Goal: Transaction & Acquisition: Purchase product/service

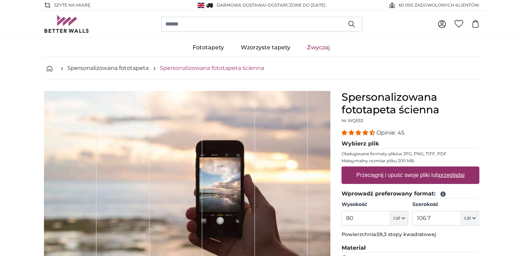
click at [227, 69] on link "Spersonalizowana fototapeta ścienna" at bounding box center [212, 68] width 104 height 8
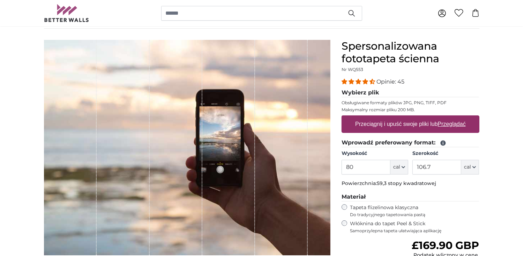
scroll to position [35, 0]
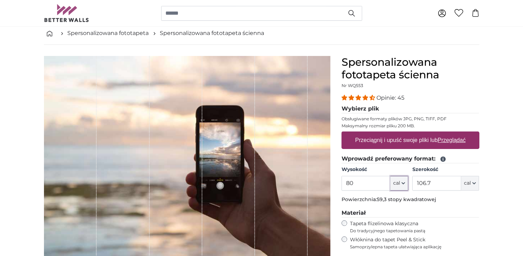
click at [402, 183] on icon "button" at bounding box center [403, 182] width 3 height 3
click at [398, 202] on link "Centymetr (cm)" at bounding box center [399, 201] width 61 height 13
type input "203.2"
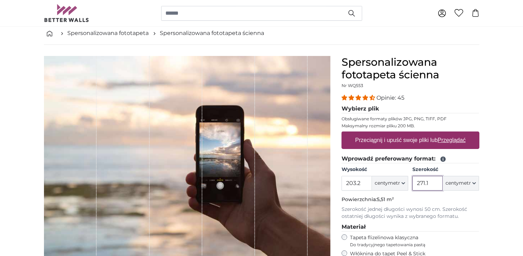
click at [438, 183] on input "271.1" at bounding box center [428, 183] width 30 height 15
click at [476, 179] on button "centymetr" at bounding box center [461, 183] width 36 height 15
click at [469, 201] on link "Centymetr (cm)" at bounding box center [461, 201] width 61 height 13
click at [438, 183] on input "271.1" at bounding box center [428, 183] width 30 height 15
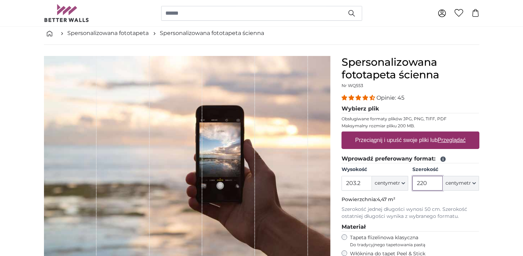
type input "220"
click at [455, 140] on u "Przeglądać" at bounding box center [452, 140] width 28 height 6
click at [455, 133] on input "Przeciągnij i upuść swoje pliki lub Przeglądać" at bounding box center [411, 132] width 138 height 2
type input "**********"
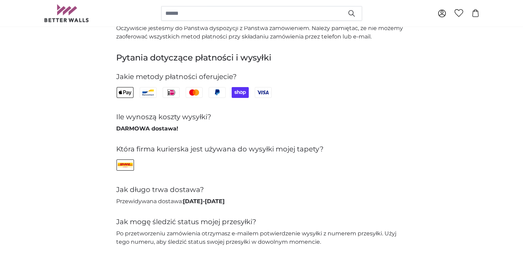
scroll to position [1606, 0]
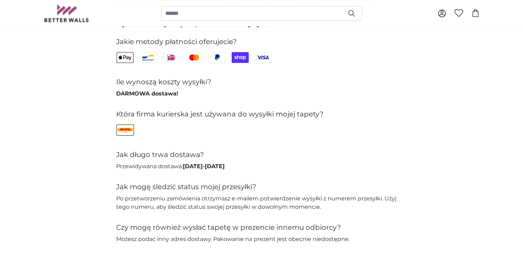
type input "200"
type input "300"
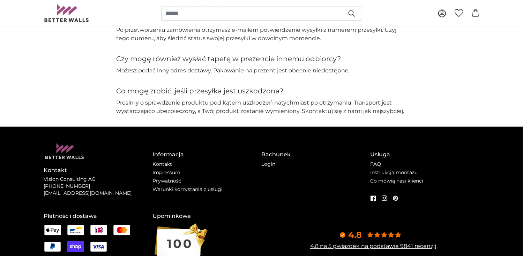
scroll to position [1854, 0]
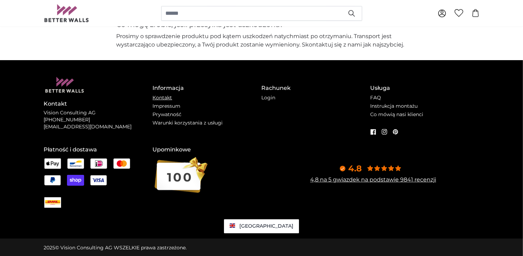
click at [165, 99] on link "Kontakt" at bounding box center [163, 97] width 20 height 6
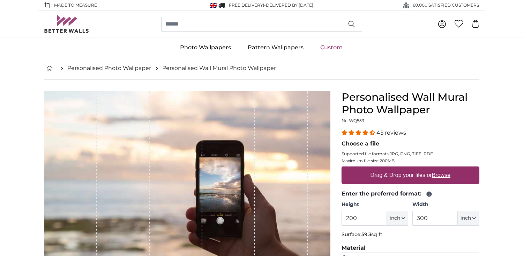
click at [441, 173] on u "Browse" at bounding box center [441, 175] width 19 height 6
click at [441, 168] on input "Drag & Drop your files or Browse" at bounding box center [411, 167] width 138 height 2
type input "**********"
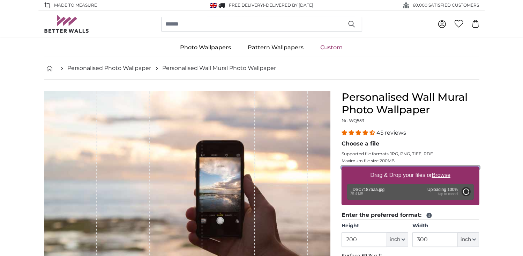
type input "80"
type input "120"
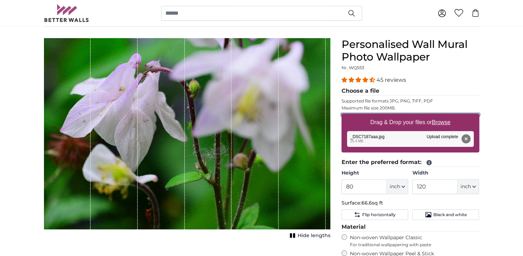
scroll to position [70, 0]
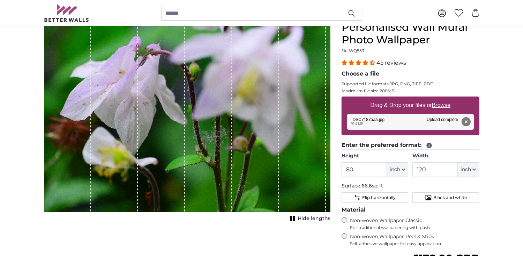
drag, startPoint x: 289, startPoint y: 134, endPoint x: 267, endPoint y: 149, distance: 26.3
click at [267, 149] on div "1 of 1" at bounding box center [187, 116] width 287 height 191
drag, startPoint x: 256, startPoint y: 145, endPoint x: 290, endPoint y: 157, distance: 36.4
click at [290, 157] on div "1 of 1" at bounding box center [187, 116] width 287 height 191
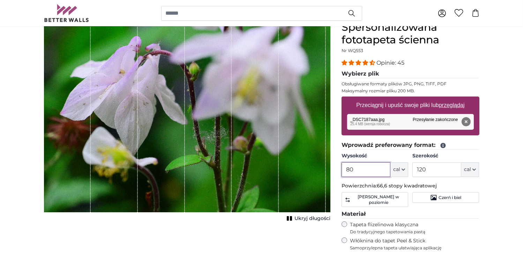
click at [376, 166] on input "80" at bounding box center [366, 169] width 49 height 15
type input "8"
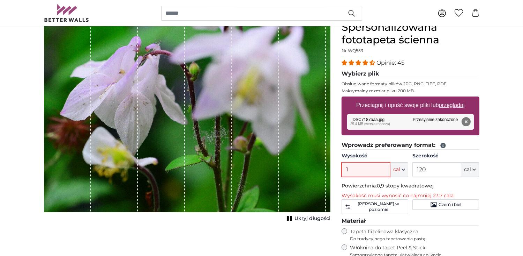
click at [375, 167] on input "1" at bounding box center [366, 169] width 49 height 15
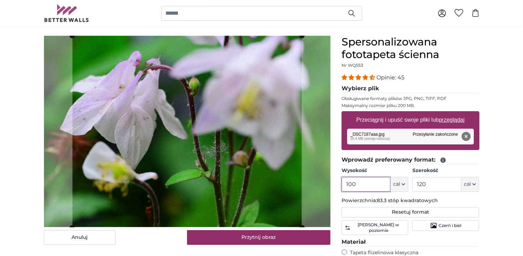
scroll to position [70, 0]
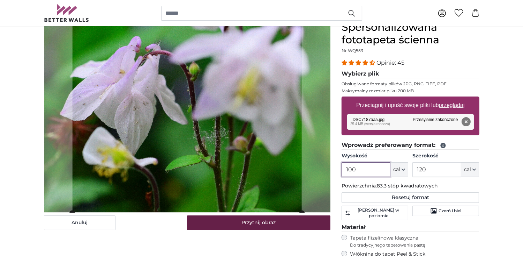
type input "100"
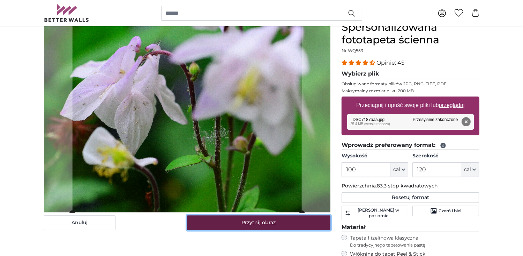
click at [277, 224] on button "Przytnij obraz" at bounding box center [258, 222] width 143 height 15
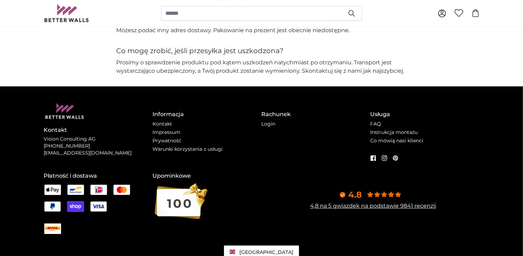
scroll to position [1780, 0]
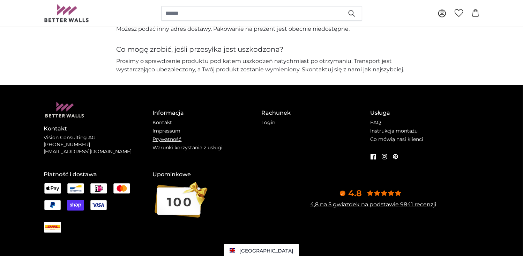
drag, startPoint x: 168, startPoint y: 139, endPoint x: 177, endPoint y: 137, distance: 9.2
click at [168, 139] on link "Prywatność" at bounding box center [167, 139] width 29 height 6
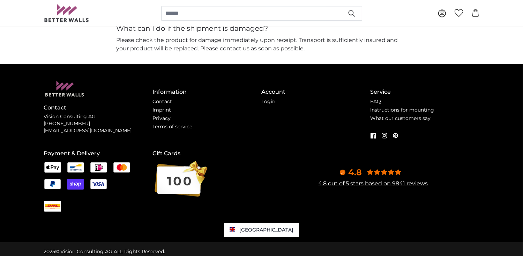
scroll to position [1805, 0]
